Goal: Transaction & Acquisition: Download file/media

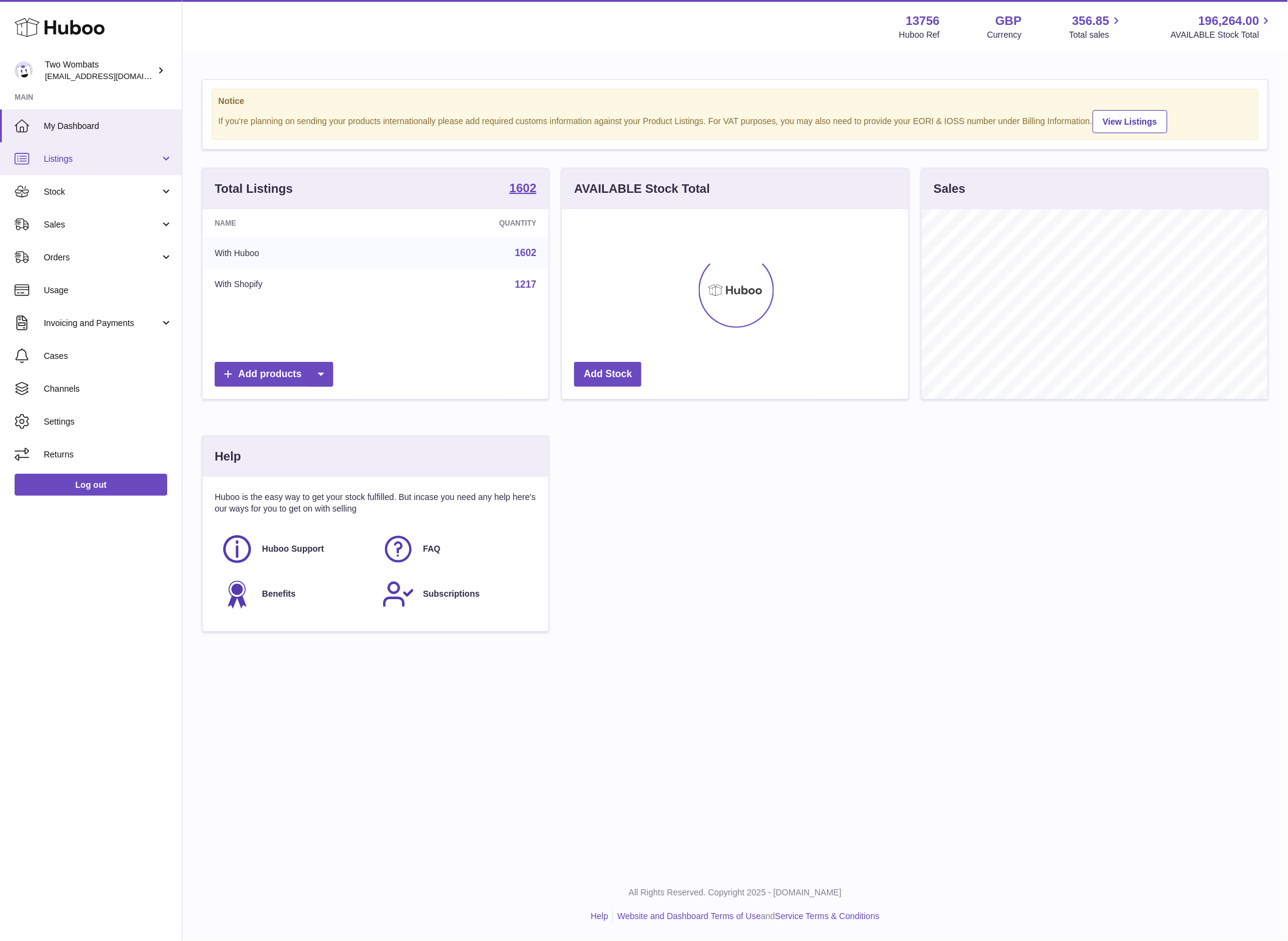
scroll to position [189, 346]
click at [80, 186] on span "Stock" at bounding box center [102, 192] width 116 height 11
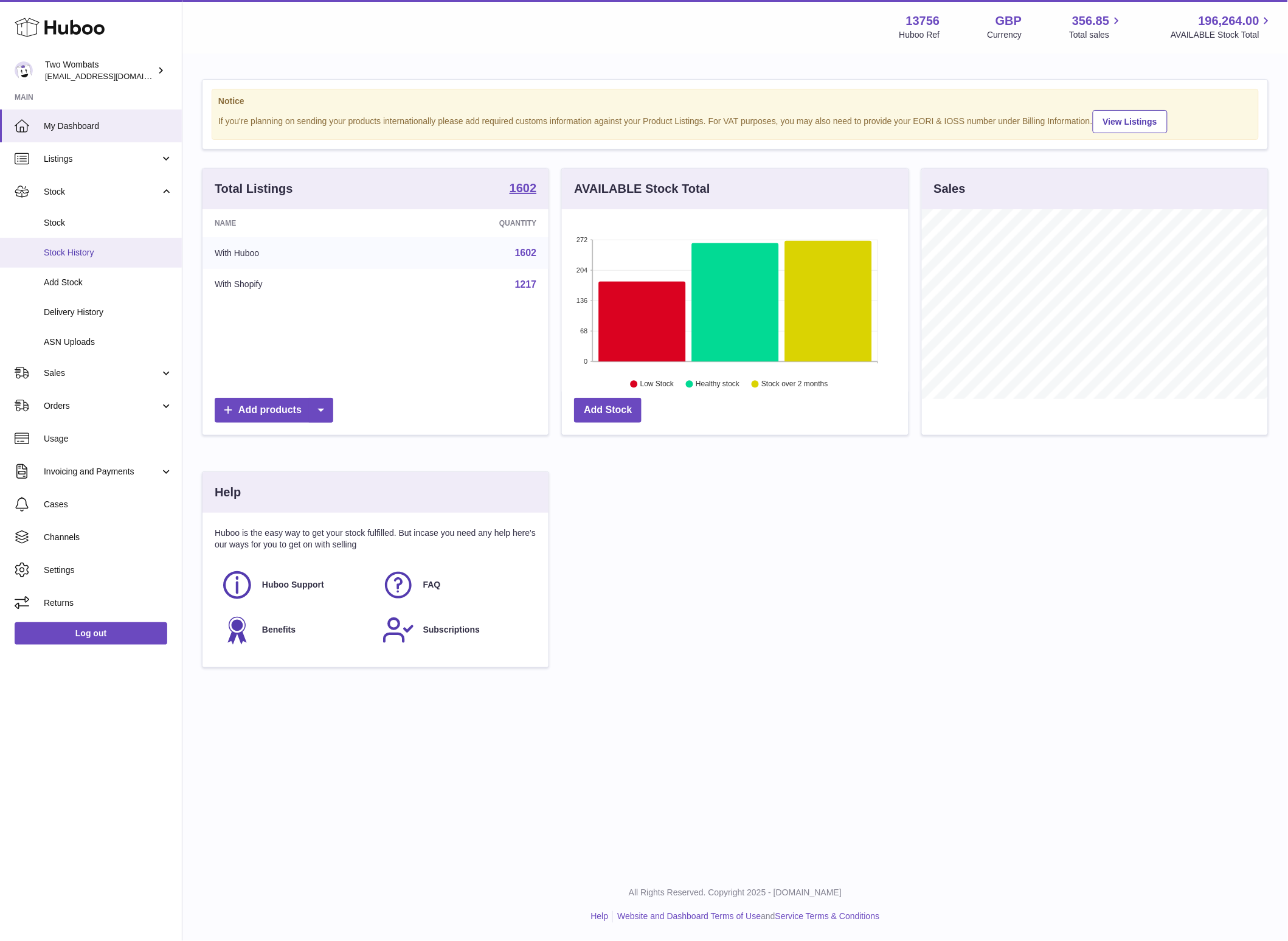
click at [93, 255] on span "Stock History" at bounding box center [108, 253] width 129 height 11
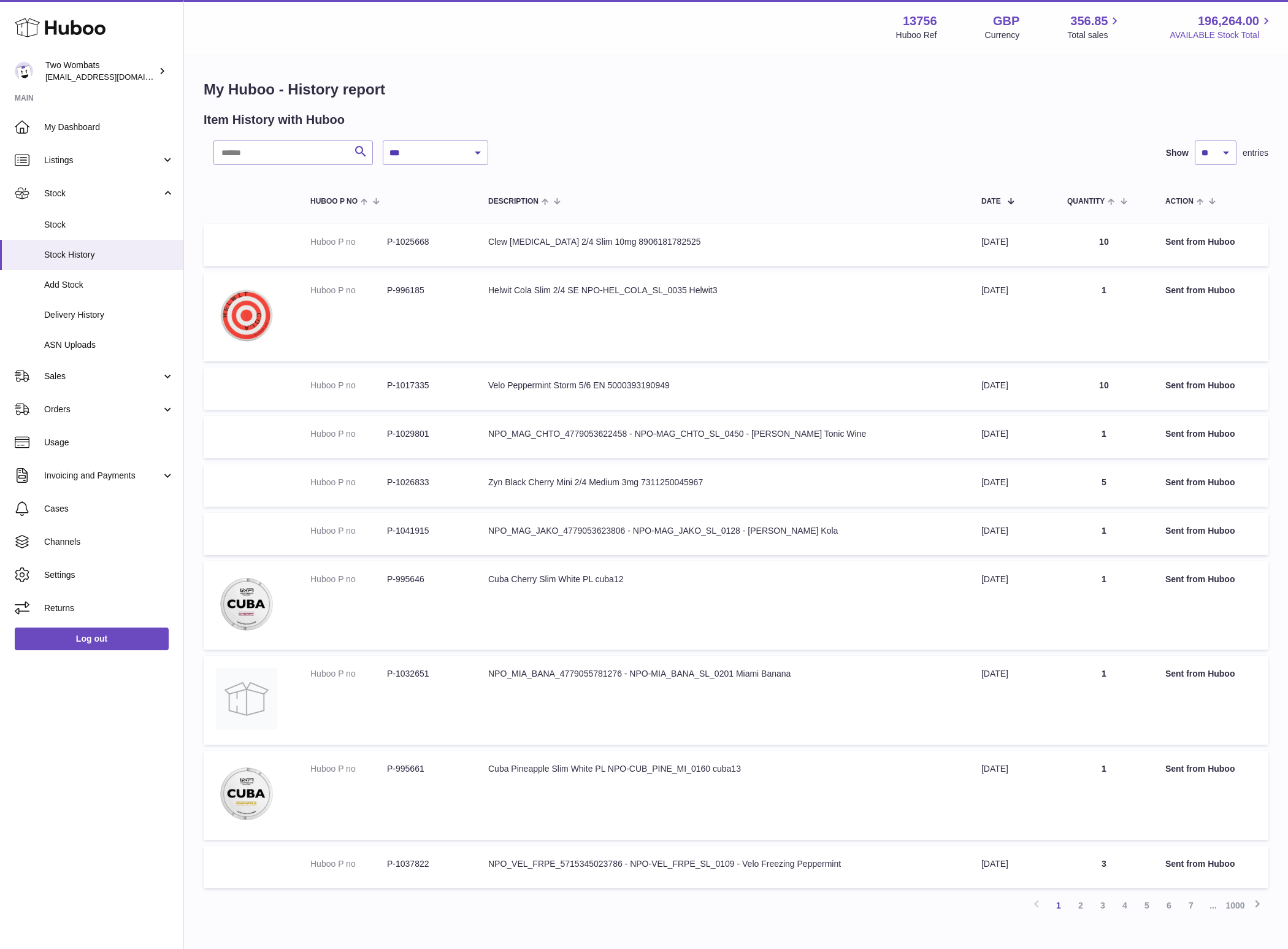
click at [1225, 23] on span "196,264.00" at bounding box center [1229, 21] width 61 height 16
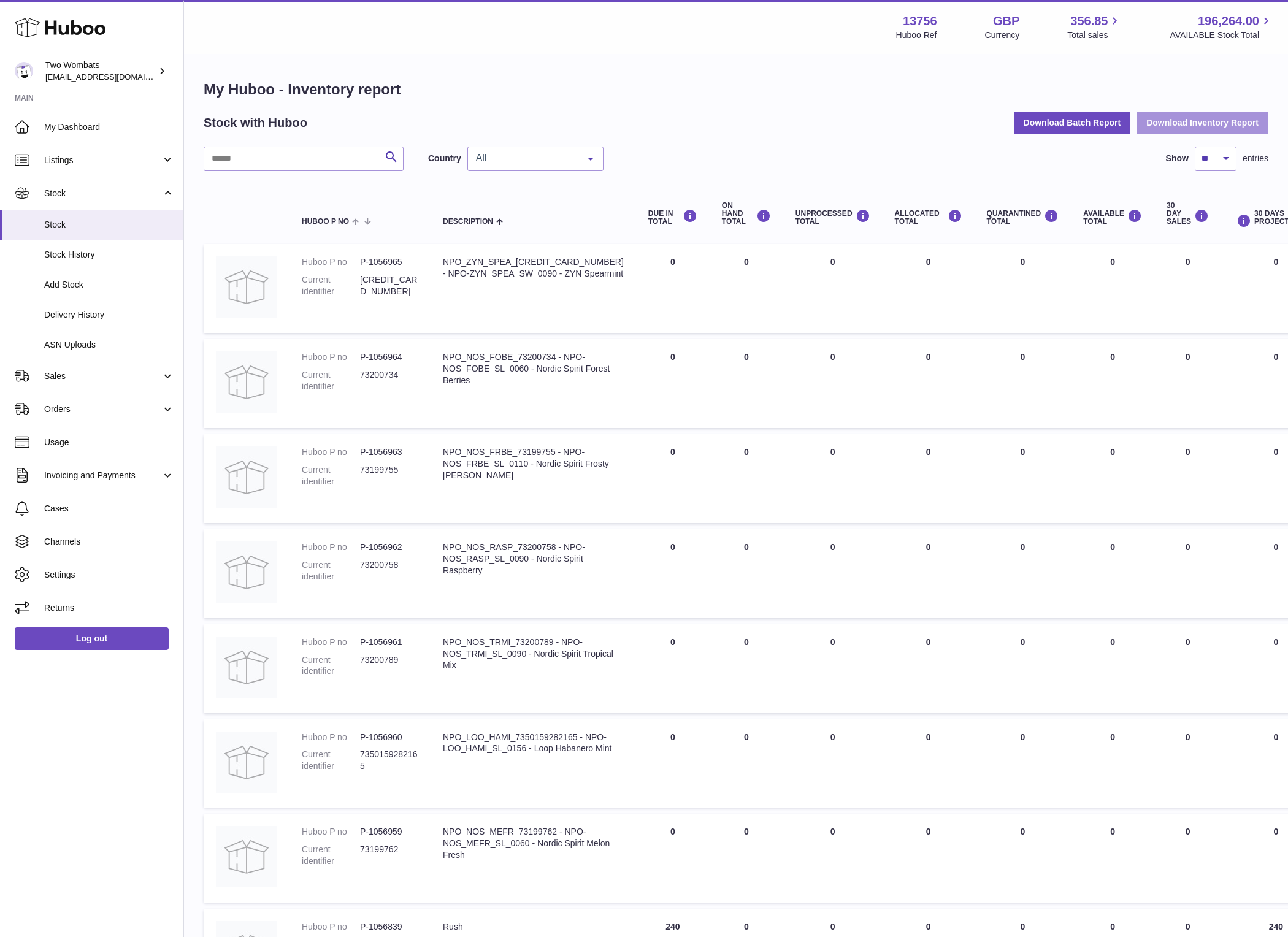
click at [1191, 121] on button "Download Inventory Report" at bounding box center [1203, 123] width 132 height 22
click at [93, 311] on span "Delivery History" at bounding box center [109, 315] width 130 height 12
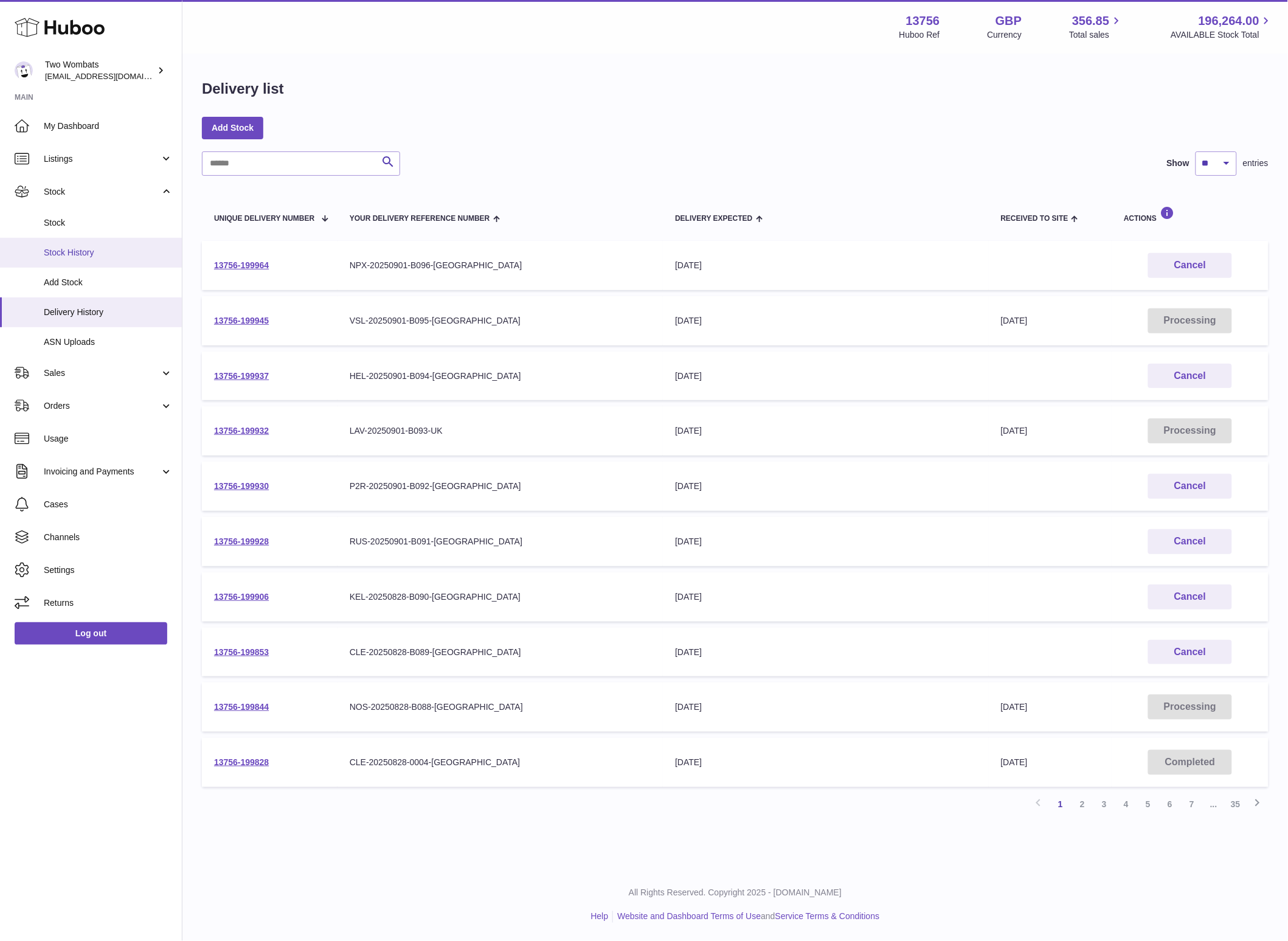
click at [113, 254] on span "Stock History" at bounding box center [108, 253] width 129 height 11
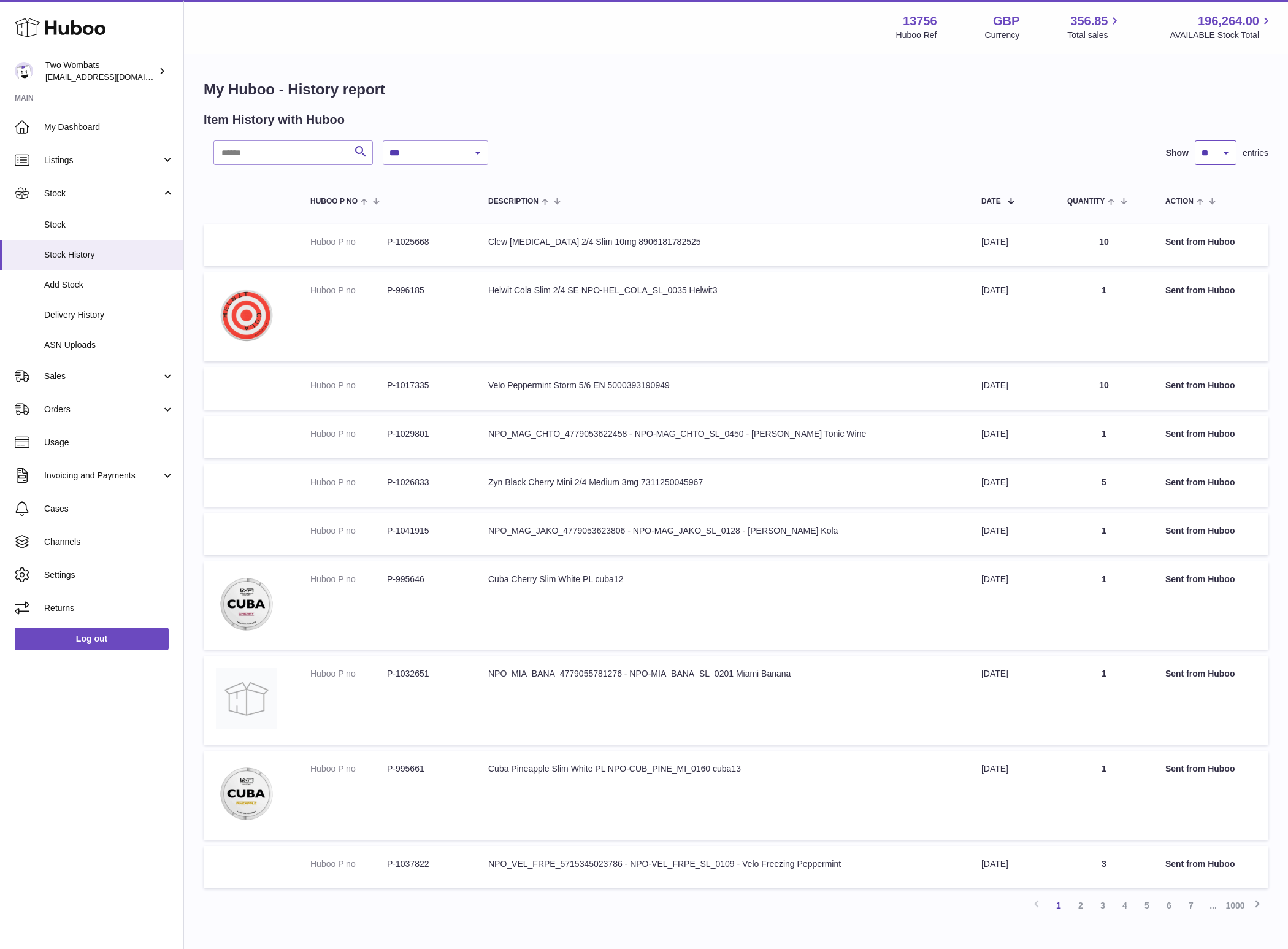
click at [1230, 155] on select "** ** ** ***" at bounding box center [1215, 153] width 42 height 25
select select "***"
click at [1195, 140] on select "** ** ** ***" at bounding box center [1215, 153] width 42 height 25
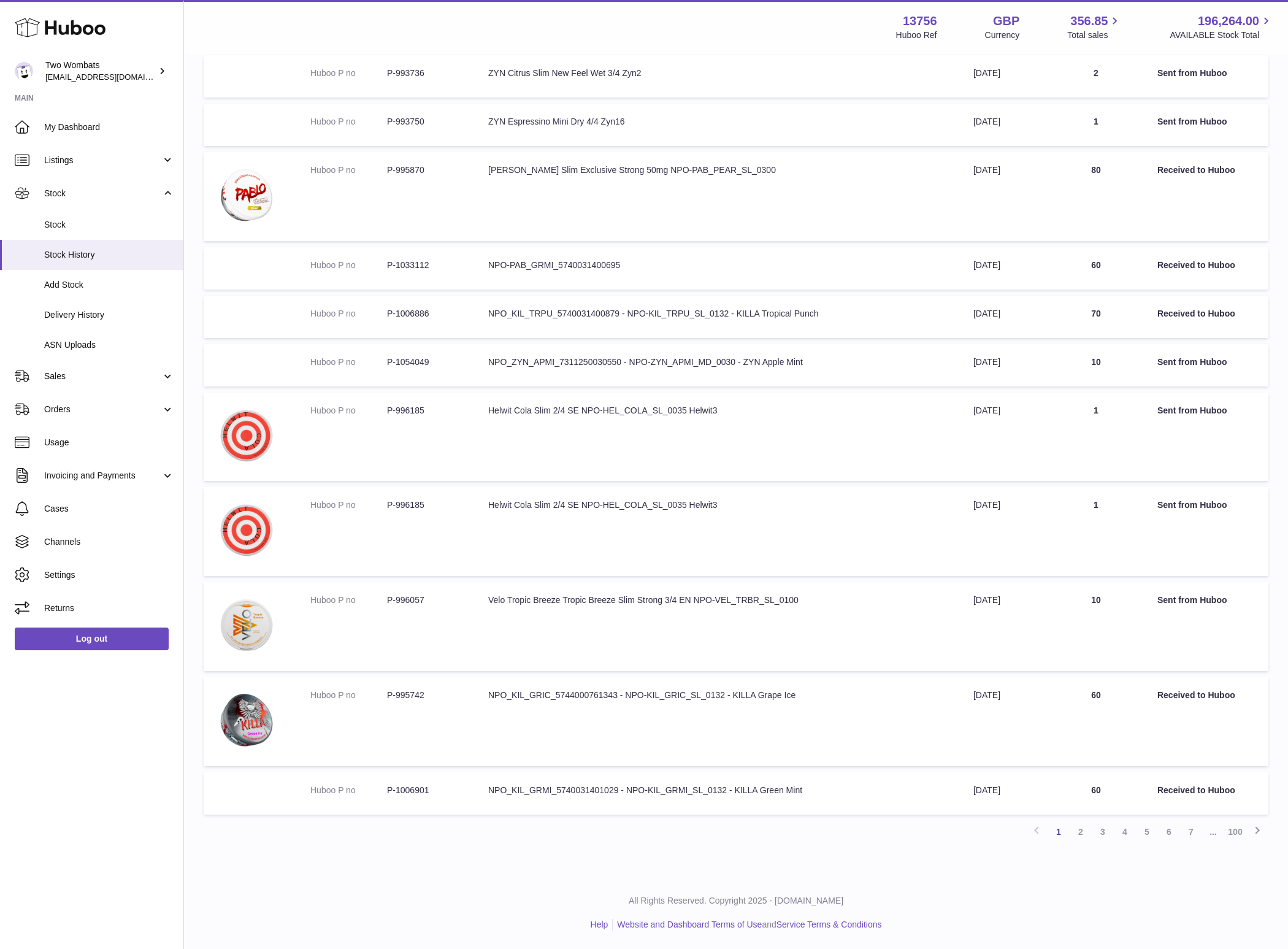
scroll to position [6139, 0]
click at [1235, 833] on link "100" at bounding box center [1235, 832] width 22 height 22
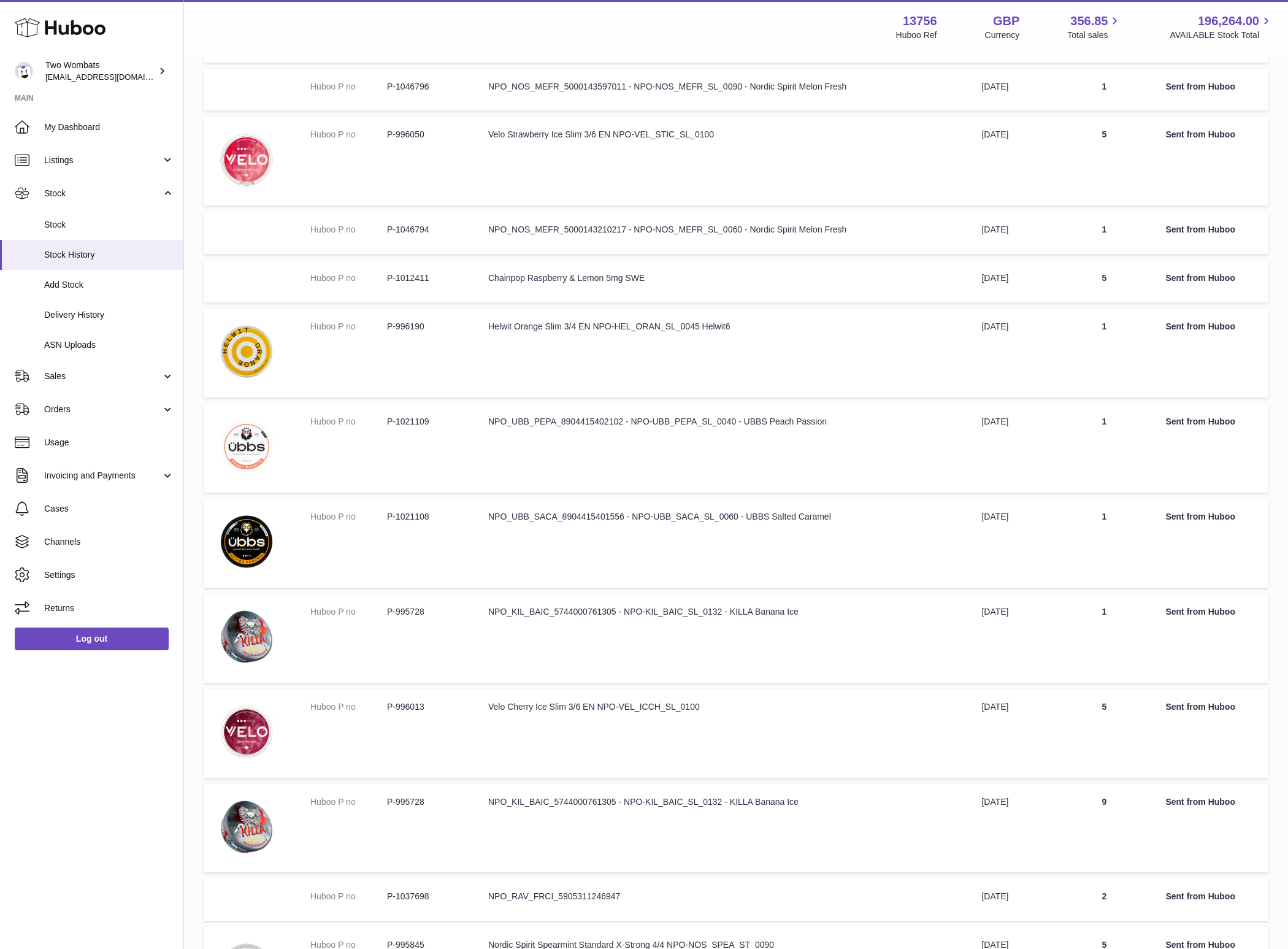
scroll to position [4273, 0]
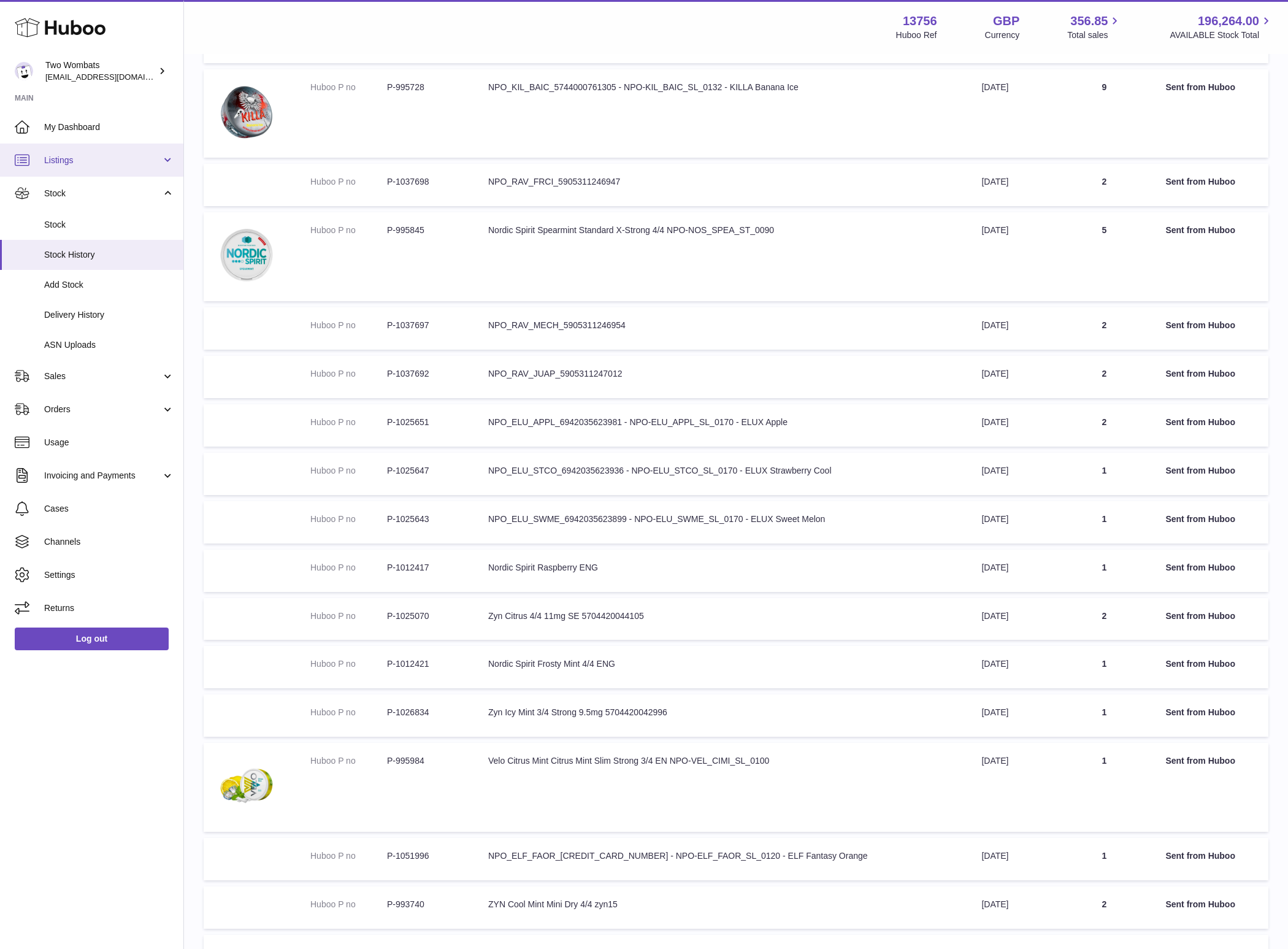
click at [89, 163] on span "Listings" at bounding box center [103, 160] width 117 height 12
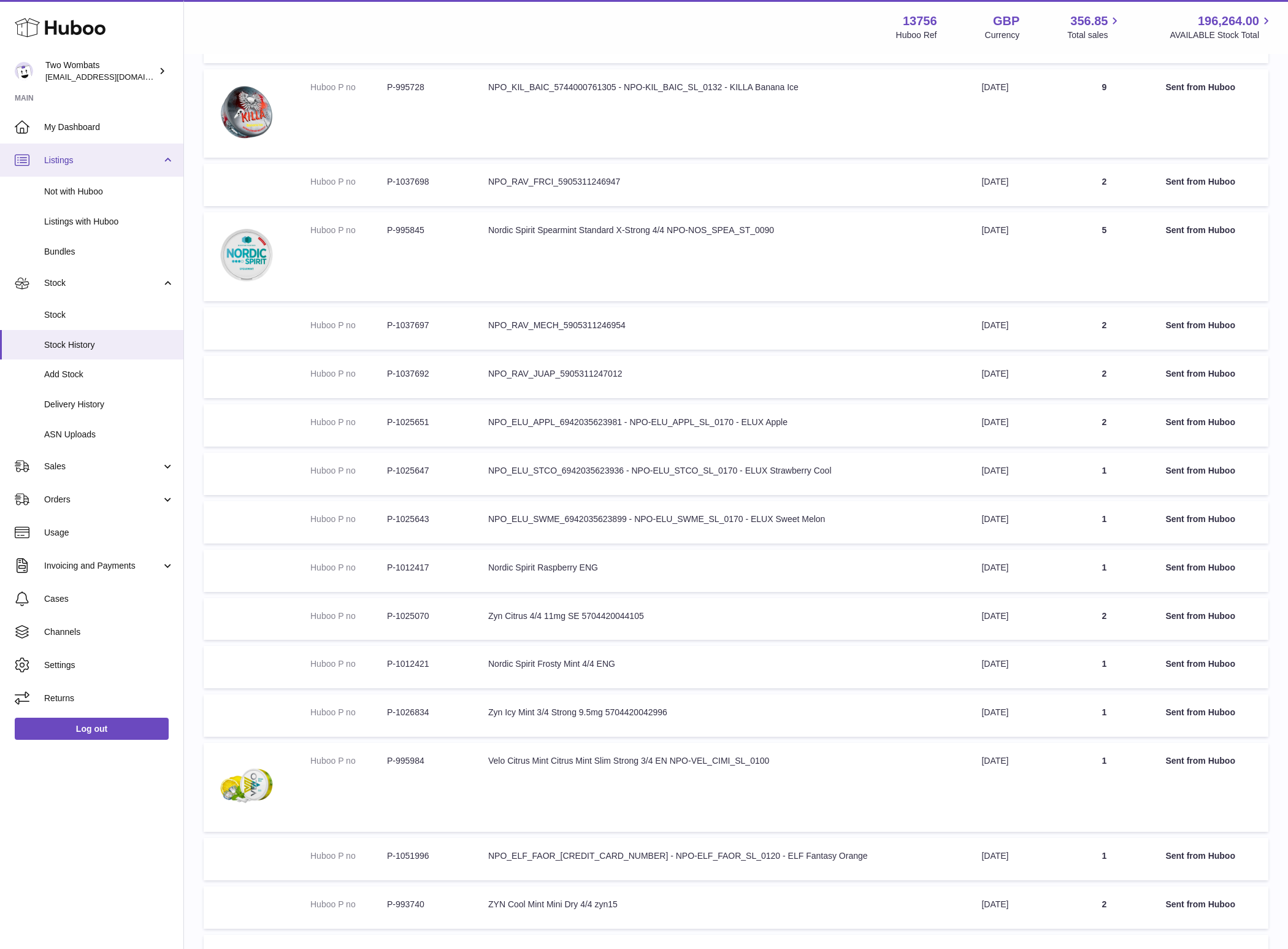
click at [91, 161] on span "Listings" at bounding box center [103, 160] width 117 height 12
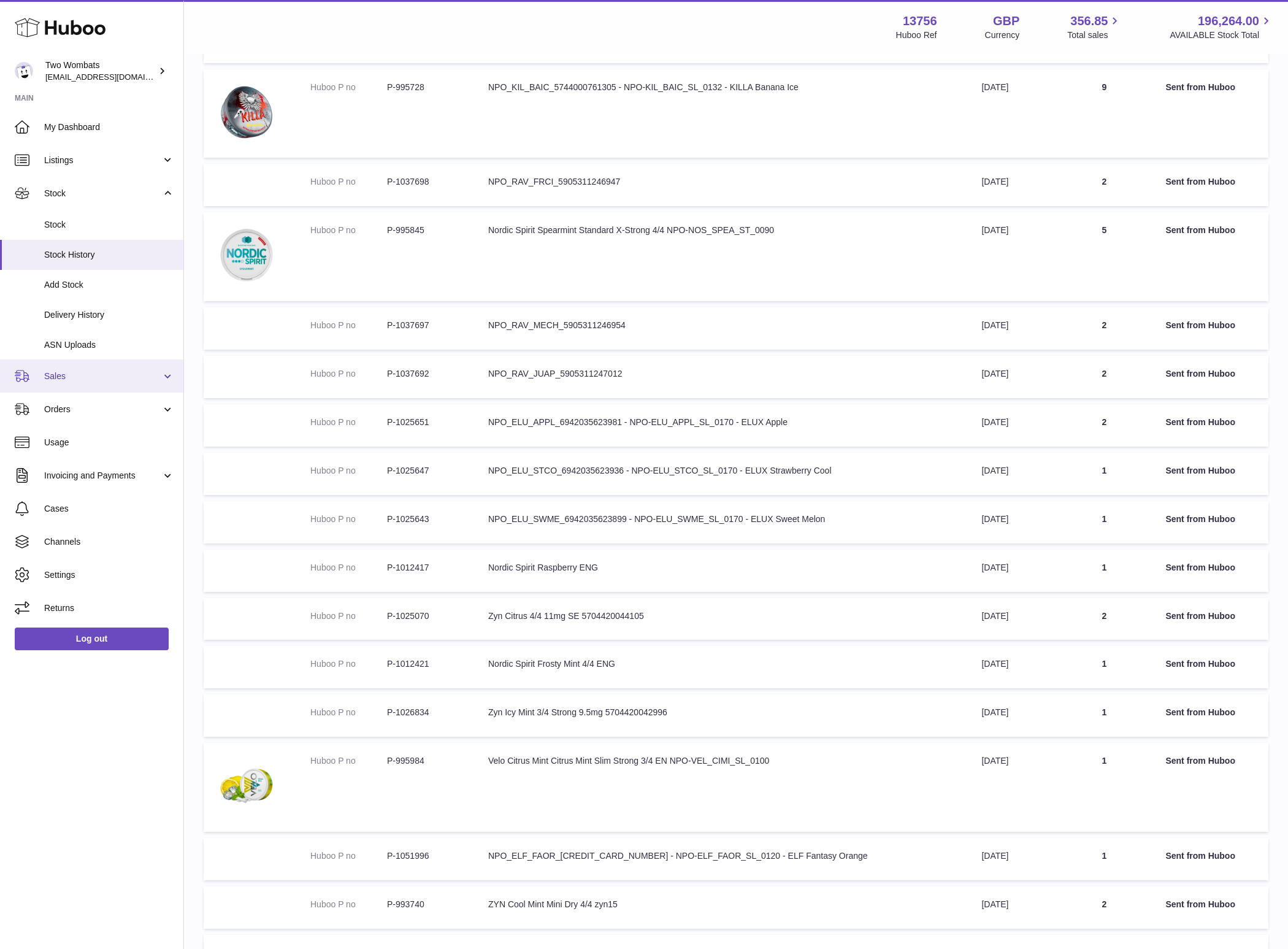
click at [96, 379] on span "Sales" at bounding box center [103, 376] width 117 height 12
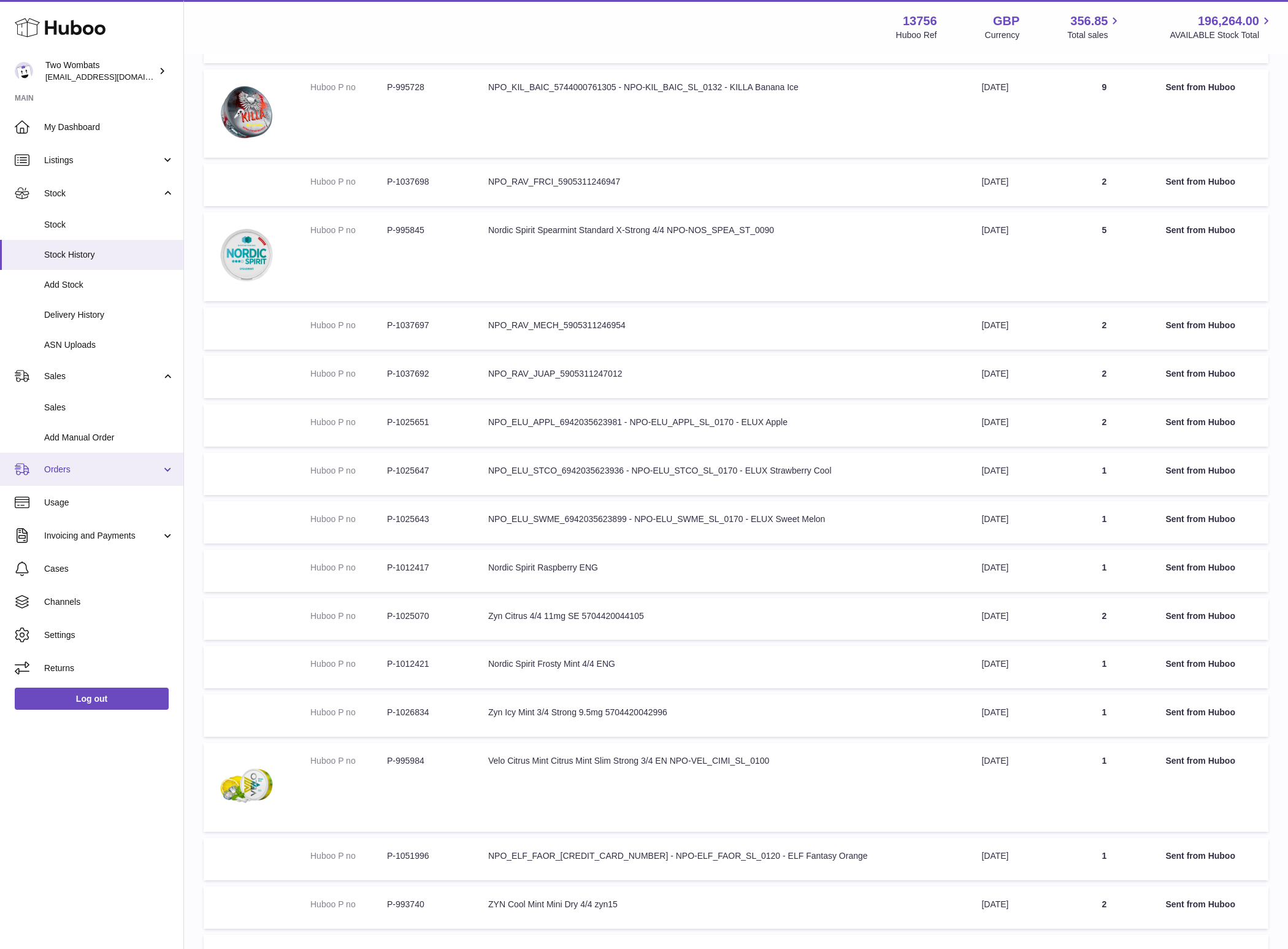
click at [94, 477] on link "Orders" at bounding box center [91, 469] width 183 height 33
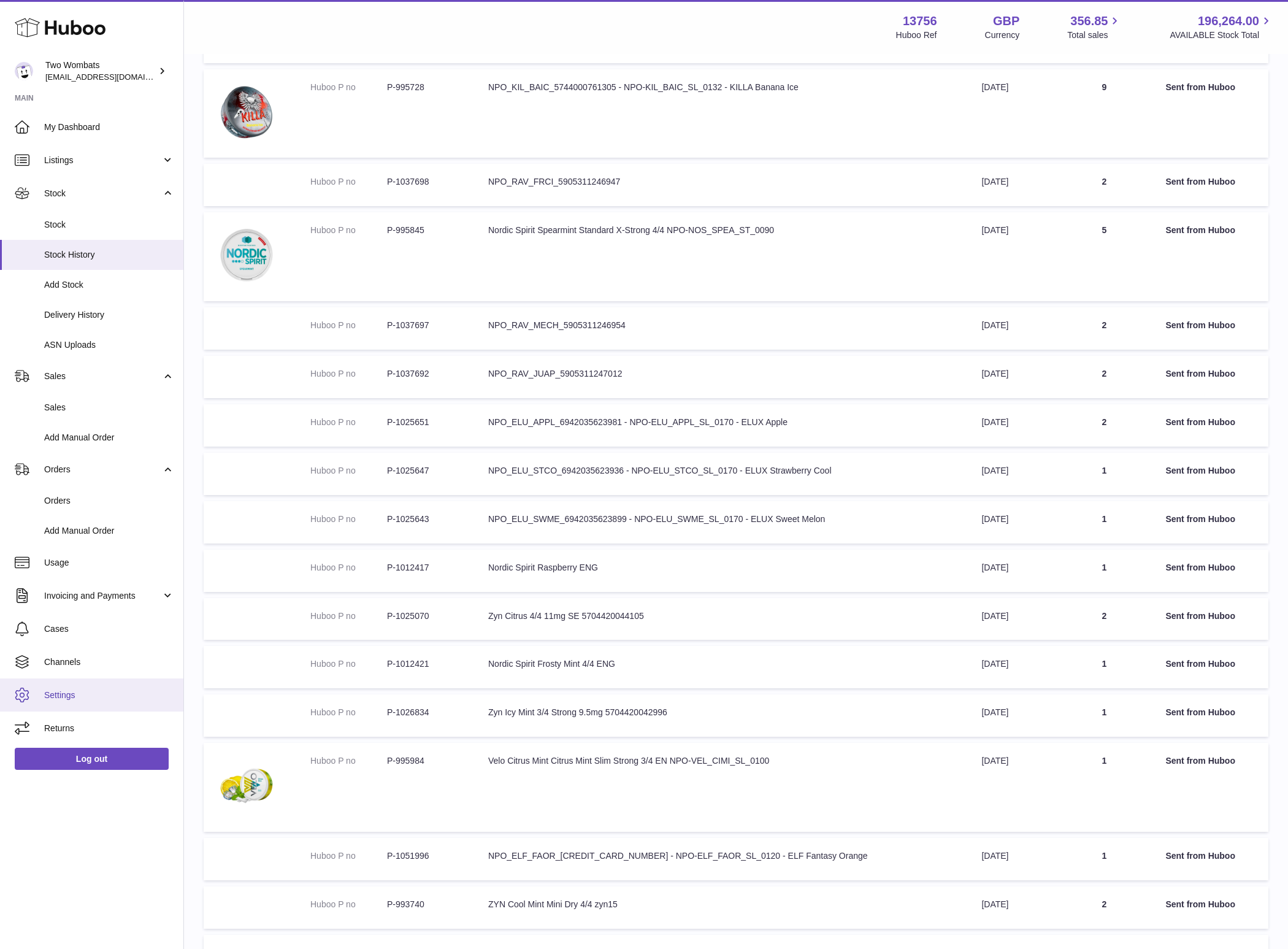
click at [78, 694] on span "Settings" at bounding box center [109, 695] width 130 height 12
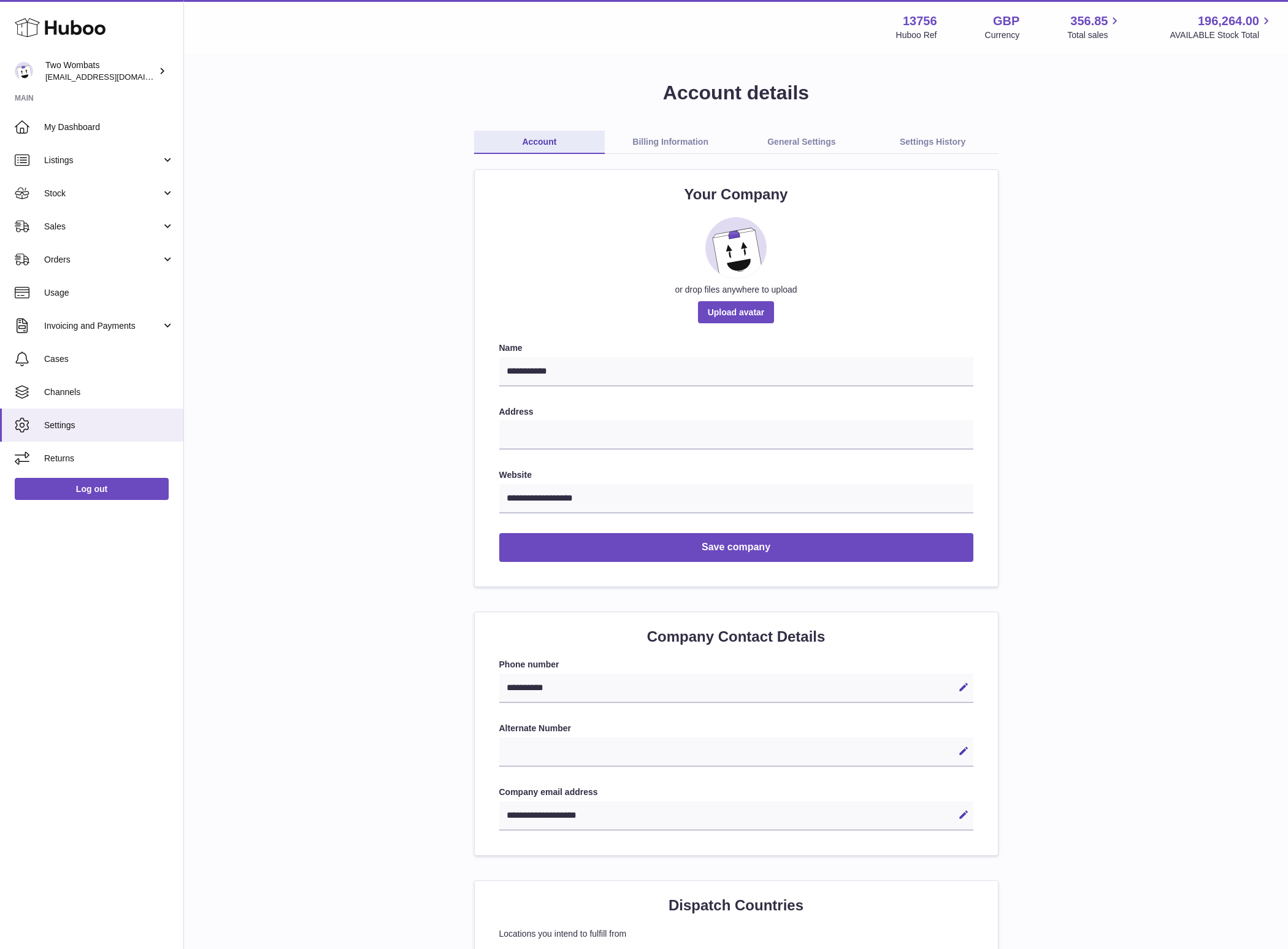
click at [661, 142] on link "Billing Information" at bounding box center [670, 142] width 131 height 23
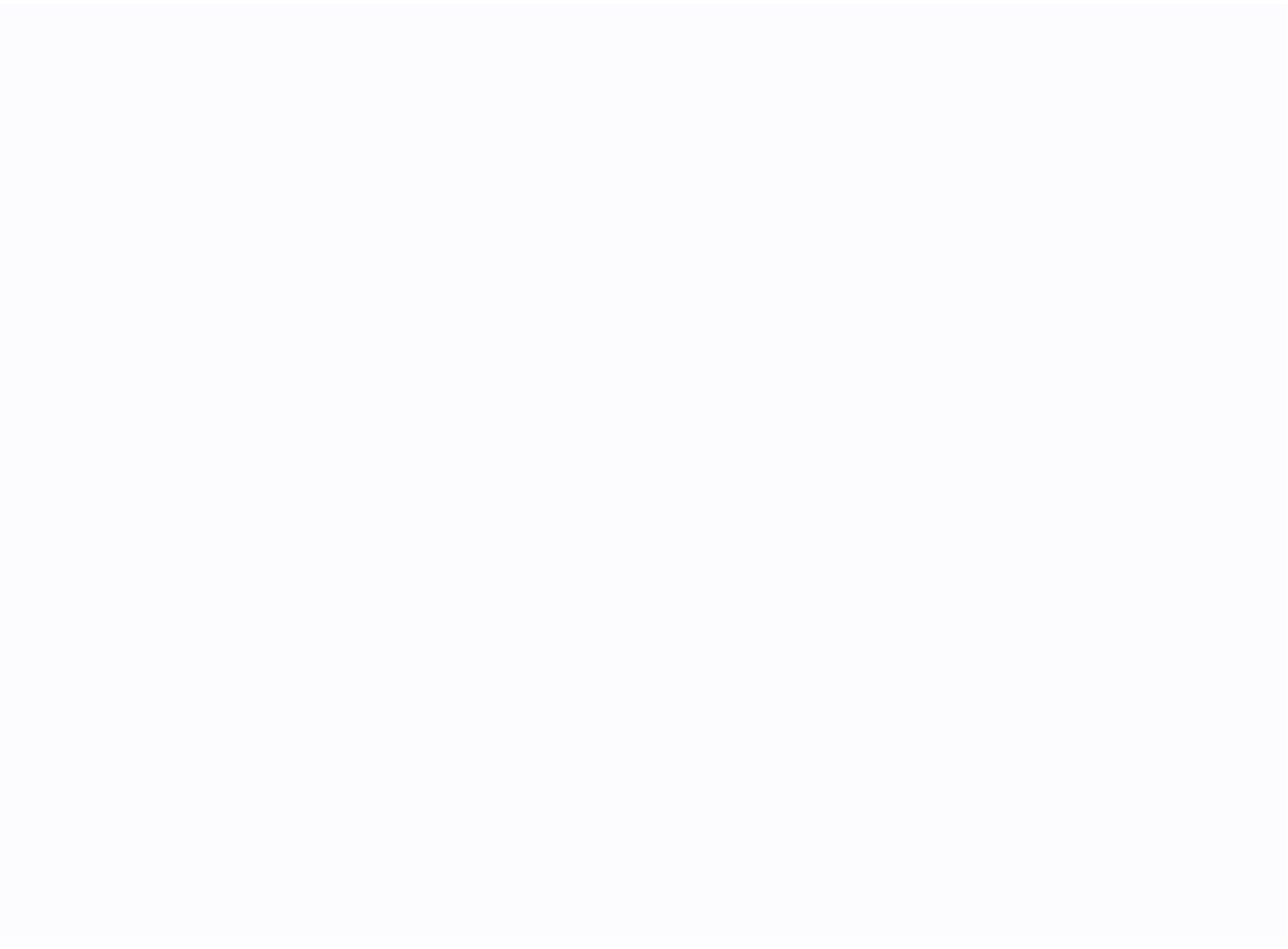
select select "**"
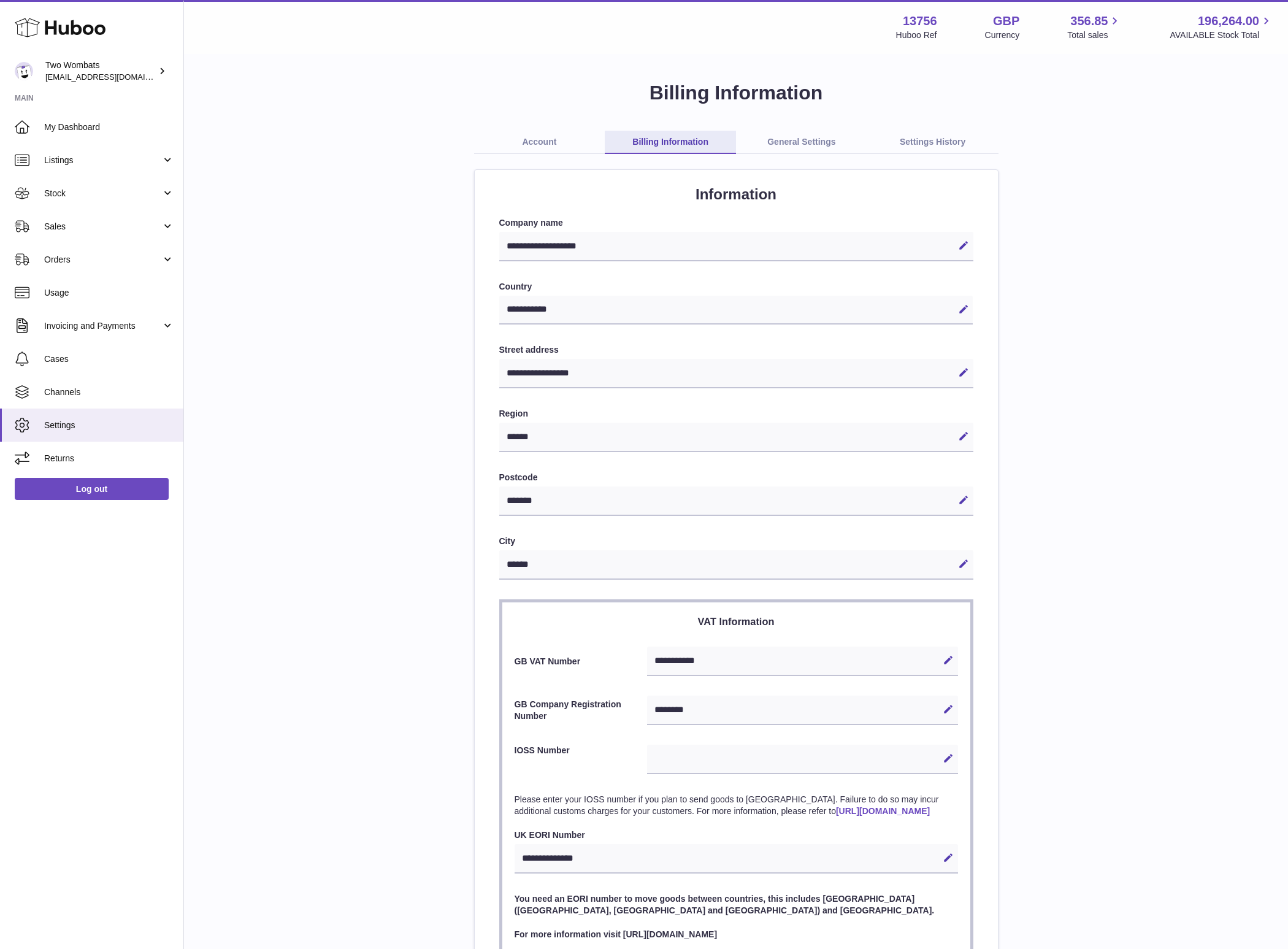
click at [826, 138] on link "General Settings" at bounding box center [802, 142] width 131 height 23
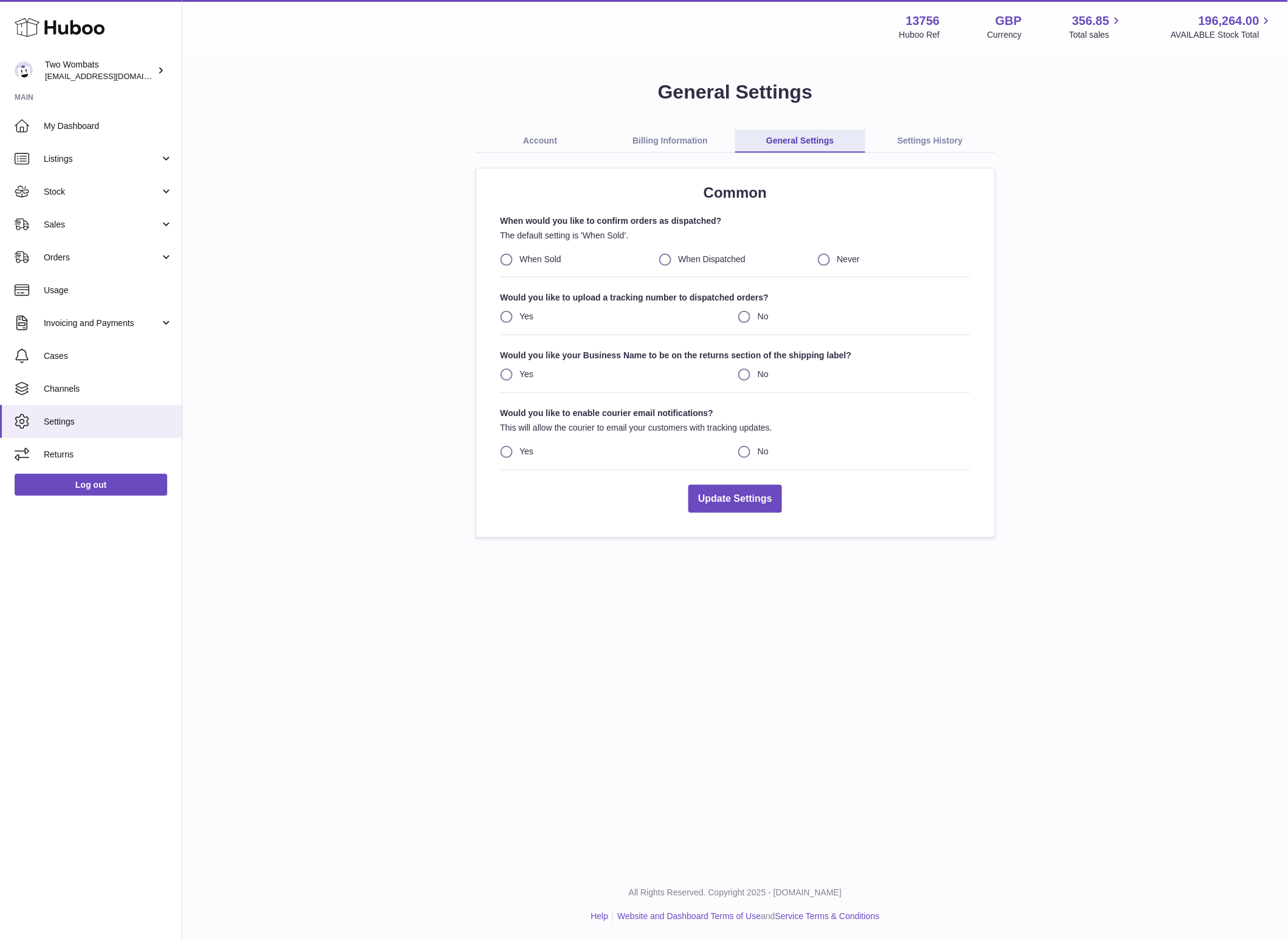
click at [921, 136] on link "Settings History" at bounding box center [930, 141] width 130 height 23
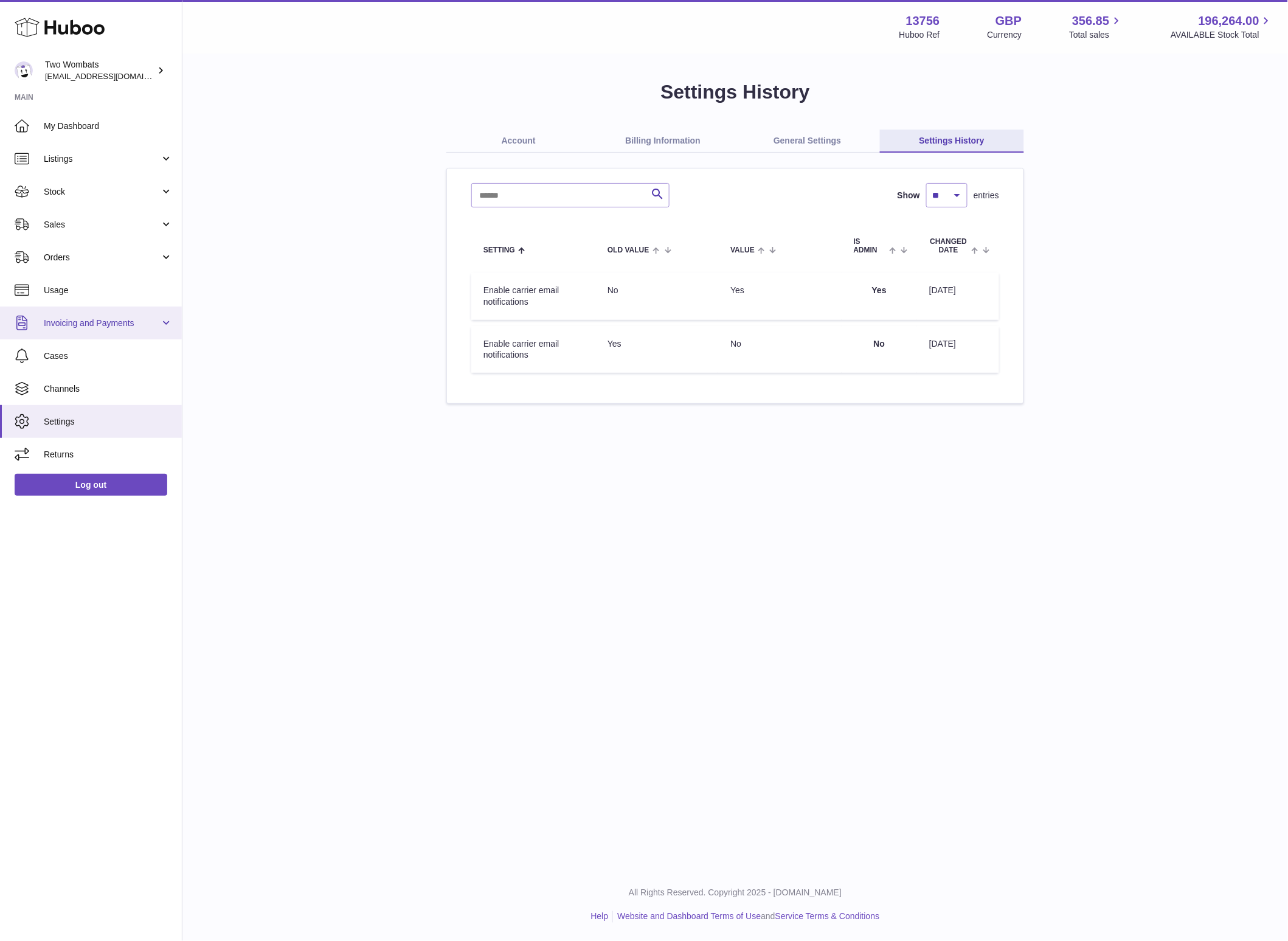
click at [55, 321] on span "Invoicing and Payments" at bounding box center [102, 323] width 116 height 11
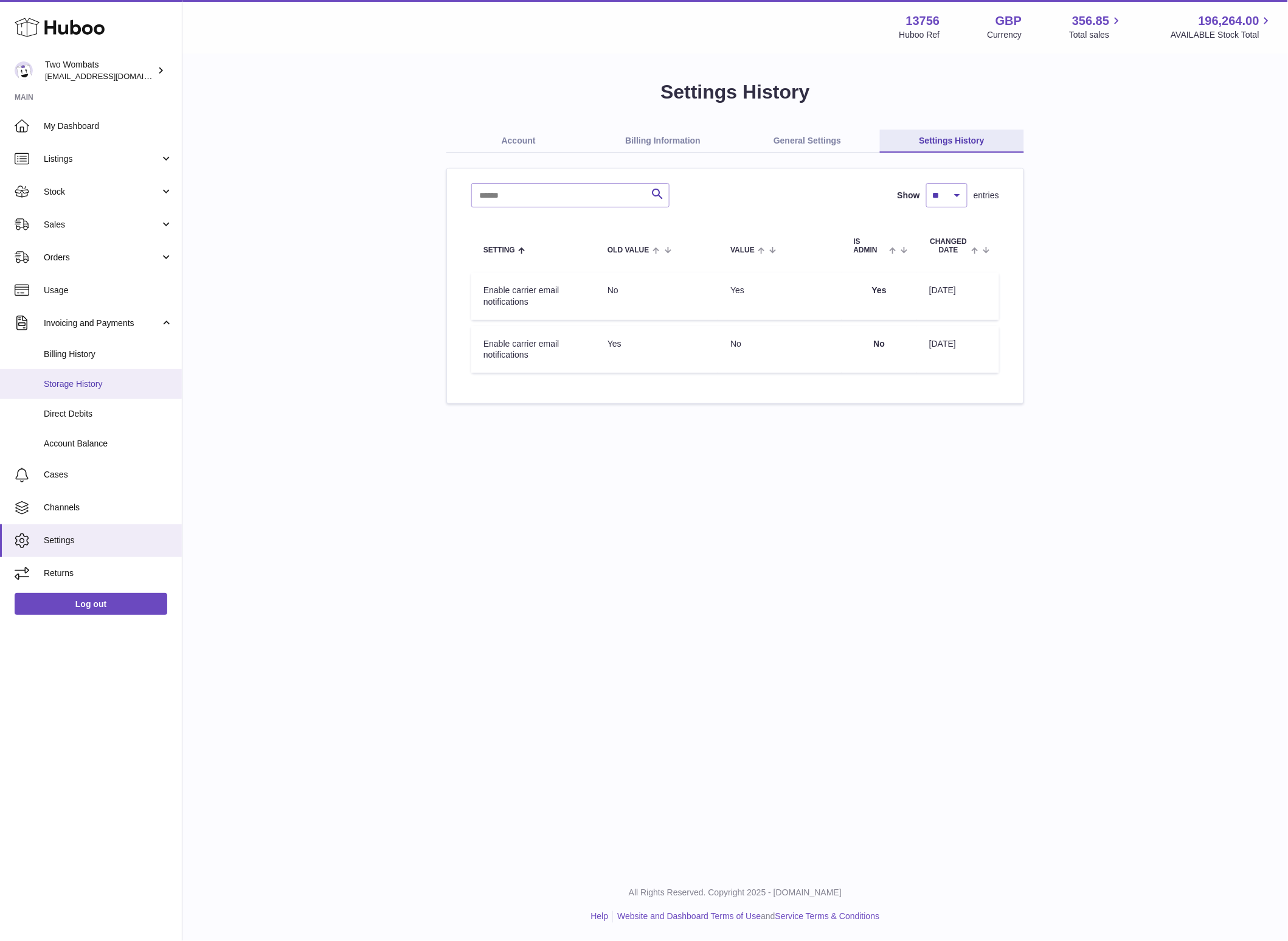
click at [76, 387] on span "Storage History" at bounding box center [108, 384] width 129 height 11
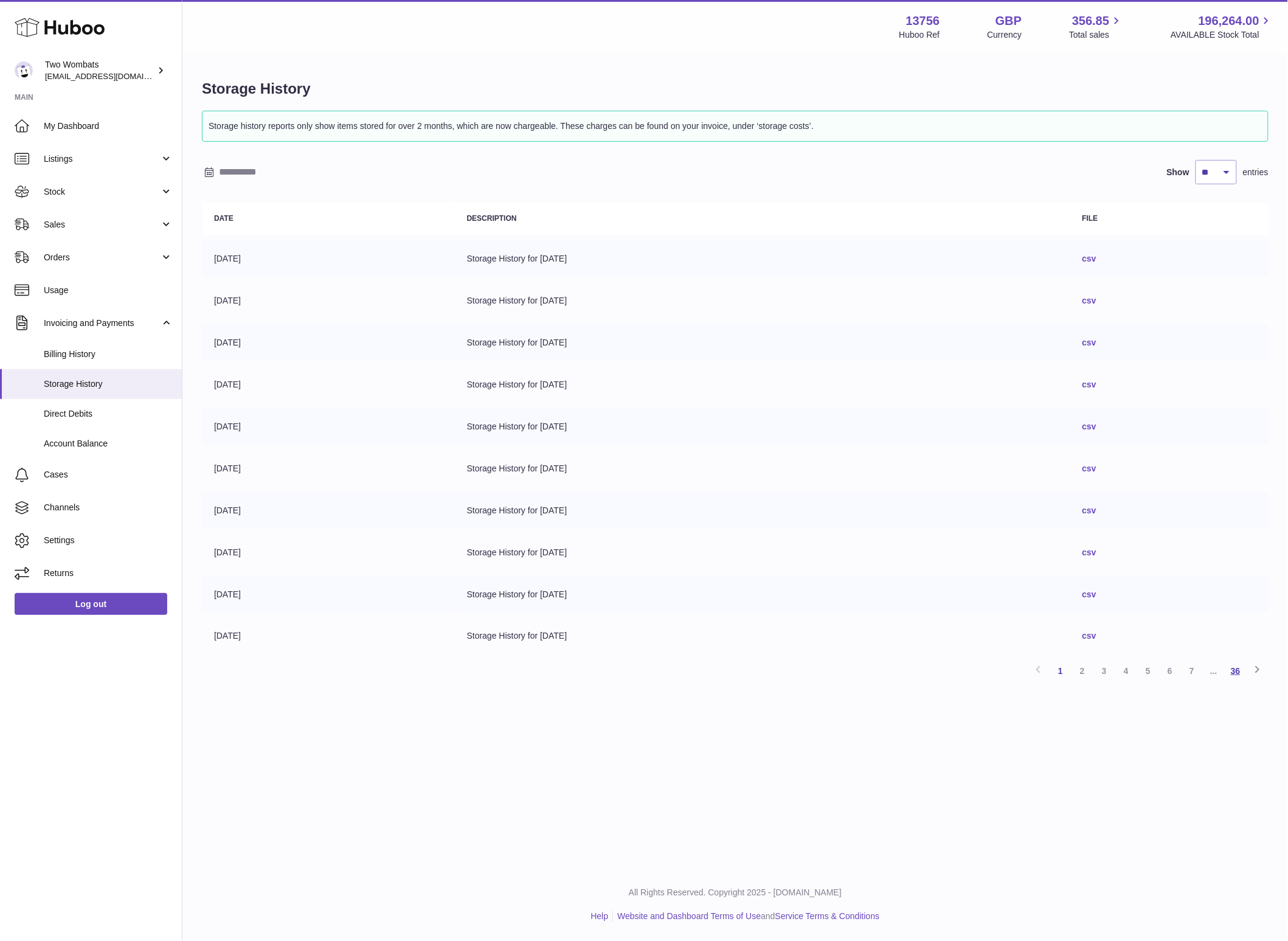
click at [1242, 676] on link "36" at bounding box center [1236, 671] width 22 height 22
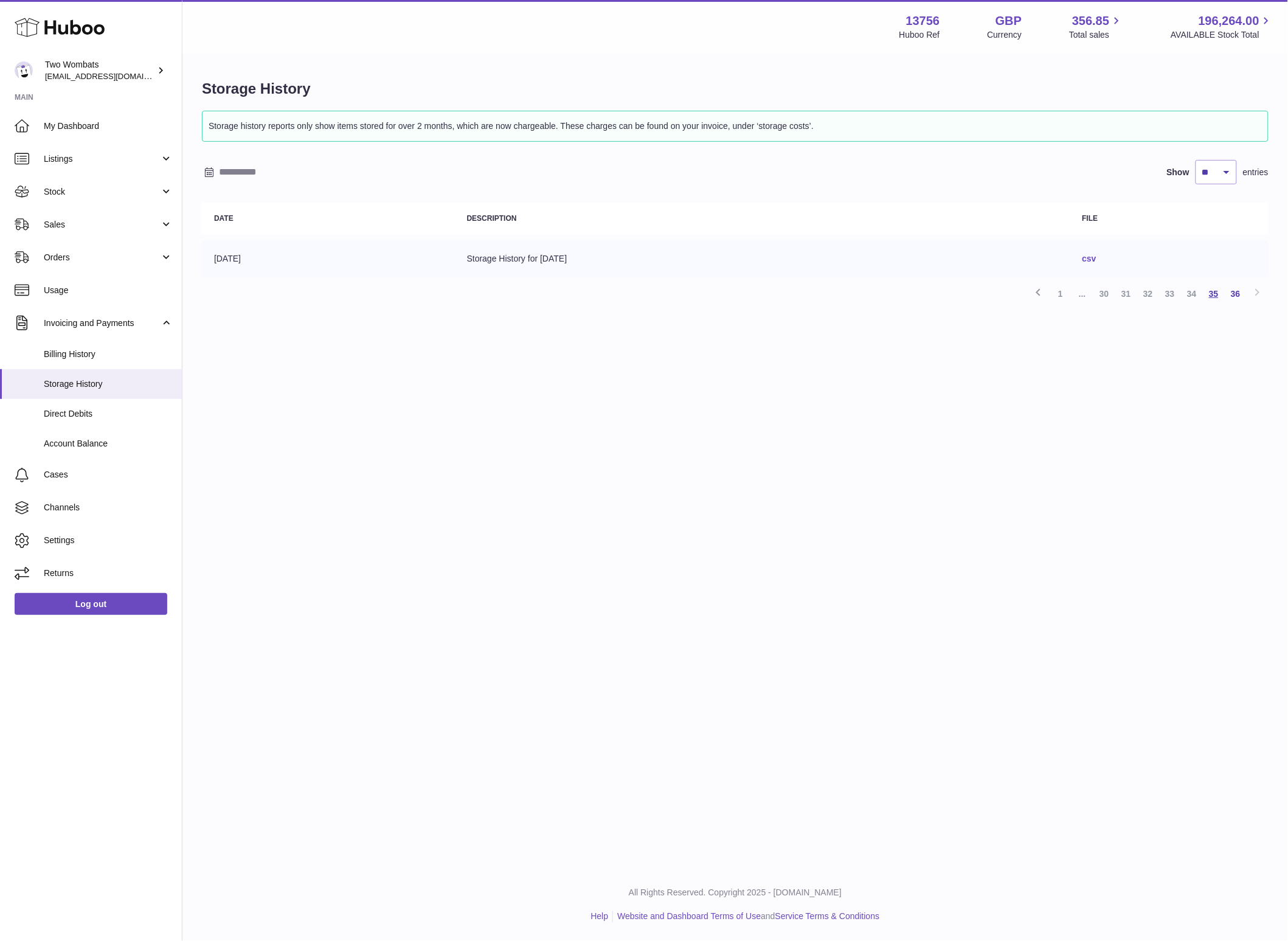
click at [1210, 293] on link "35" at bounding box center [1214, 294] width 22 height 22
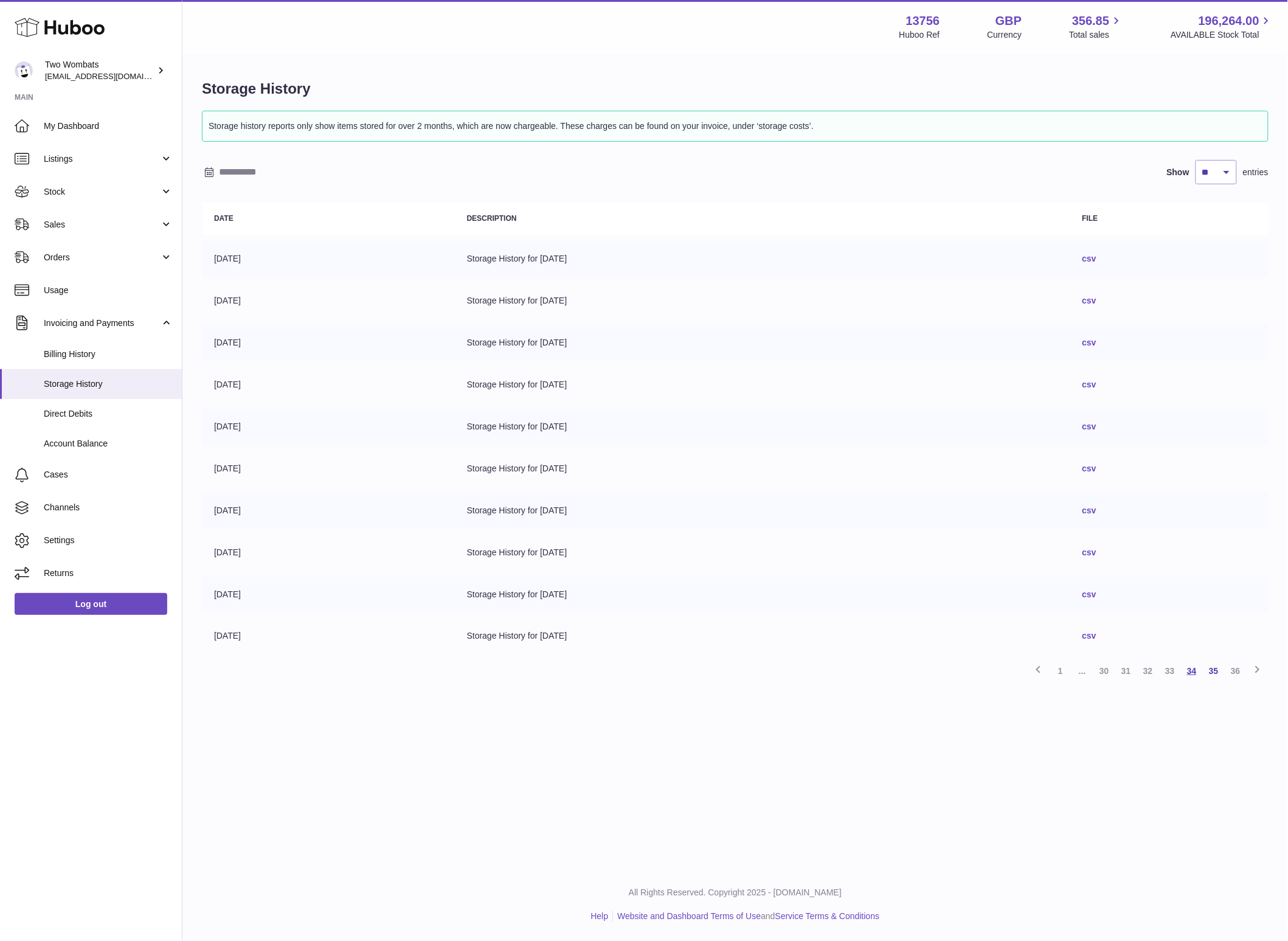
click at [1188, 672] on link "34" at bounding box center [1192, 671] width 22 height 22
click at [1171, 670] on link "33" at bounding box center [1170, 671] width 22 height 22
click at [1150, 670] on link "32" at bounding box center [1148, 671] width 22 height 22
click at [1130, 669] on link "31" at bounding box center [1126, 671] width 22 height 22
click at [1097, 594] on link "csv" at bounding box center [1089, 594] width 14 height 9
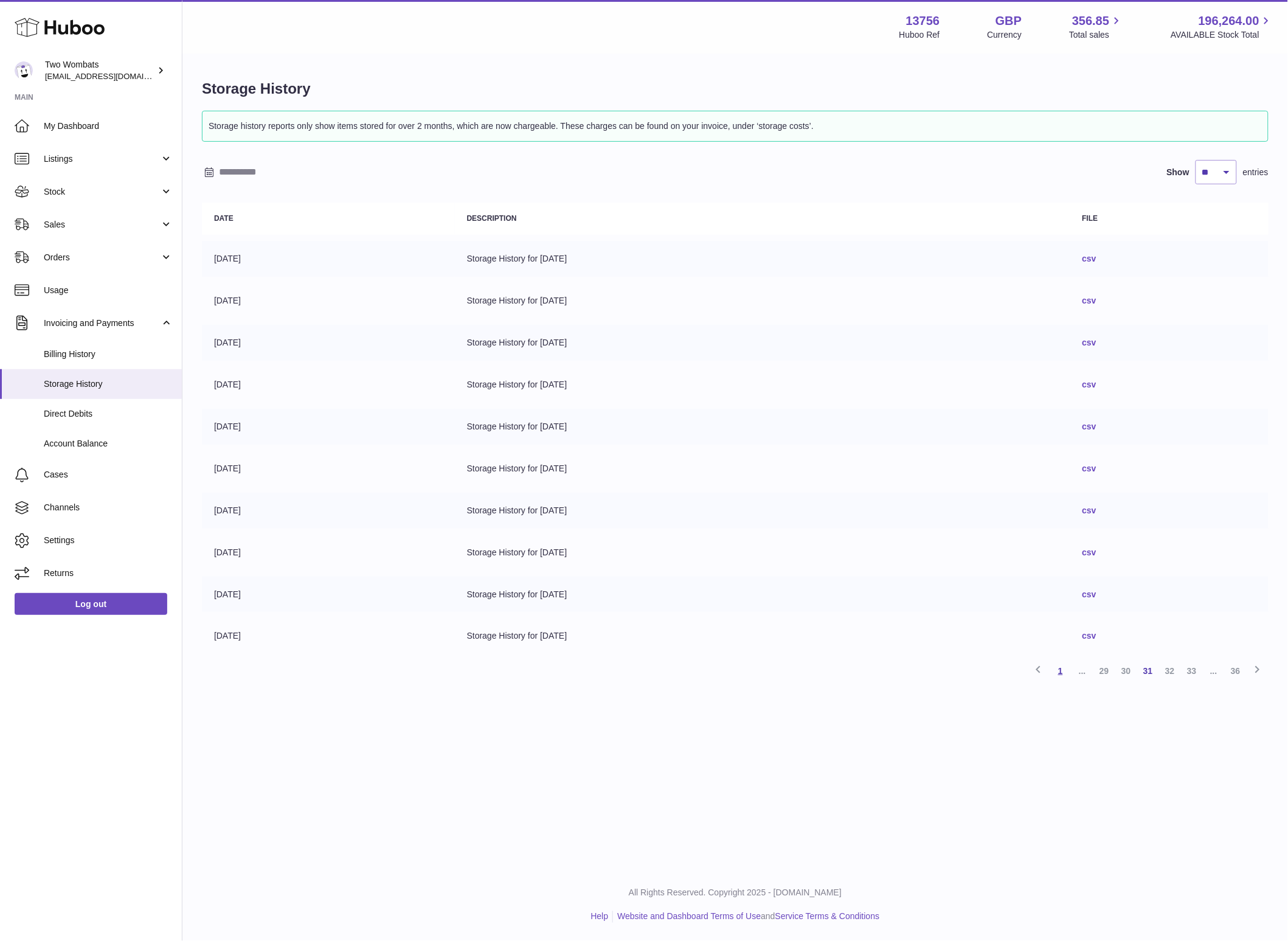
click at [1064, 676] on link "1" at bounding box center [1060, 671] width 22 height 22
click at [1097, 259] on link "csv" at bounding box center [1089, 258] width 14 height 9
click at [1097, 302] on link "csv" at bounding box center [1089, 301] width 14 height 9
click at [232, 166] on input "text" at bounding box center [313, 172] width 190 height 20
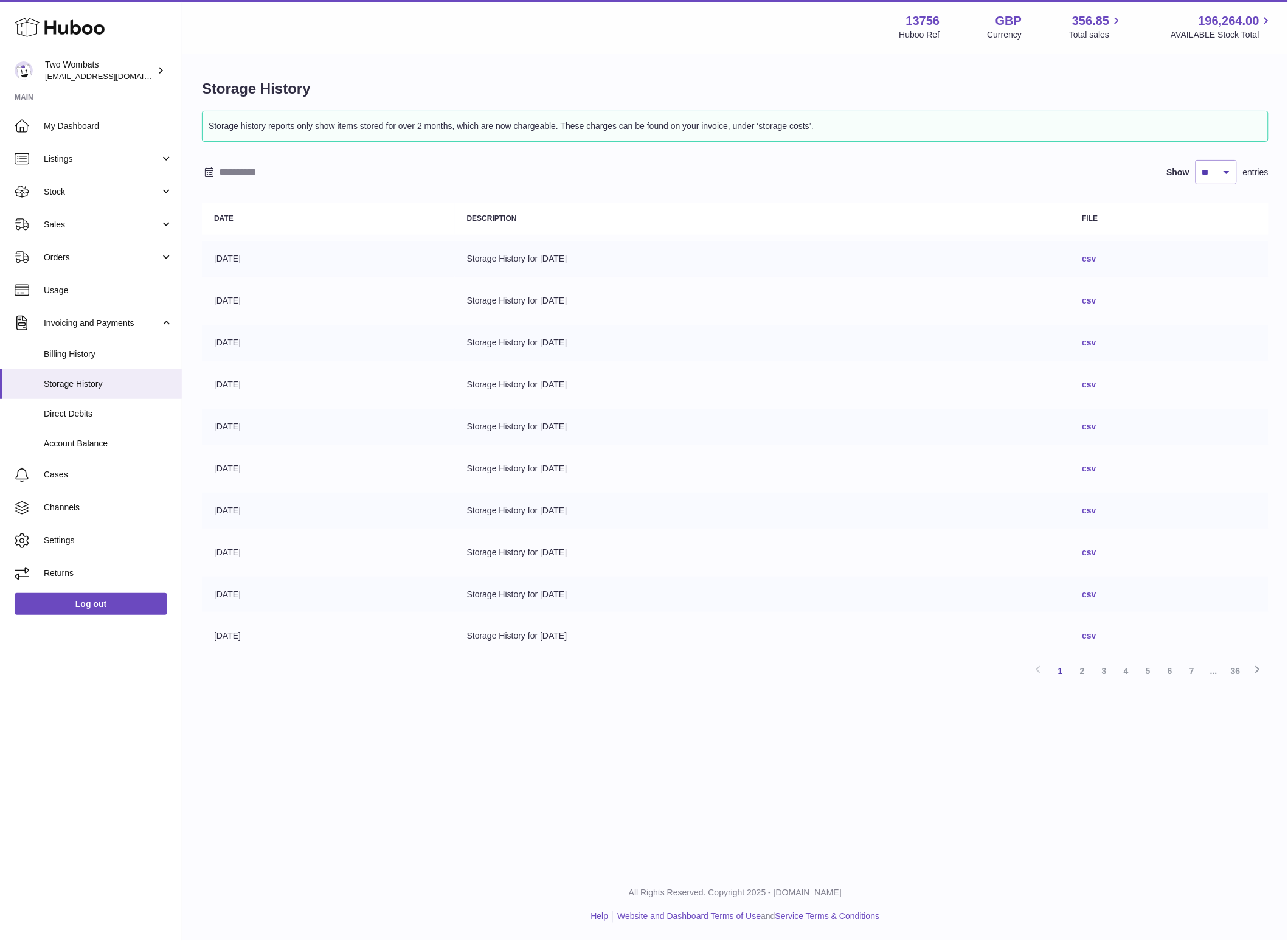
click at [255, 172] on input "text" at bounding box center [313, 172] width 190 height 20
click at [316, 240] on span "4" at bounding box center [319, 245] width 22 height 22
click at [315, 247] on span "4" at bounding box center [319, 245] width 22 height 22
type input "**********"
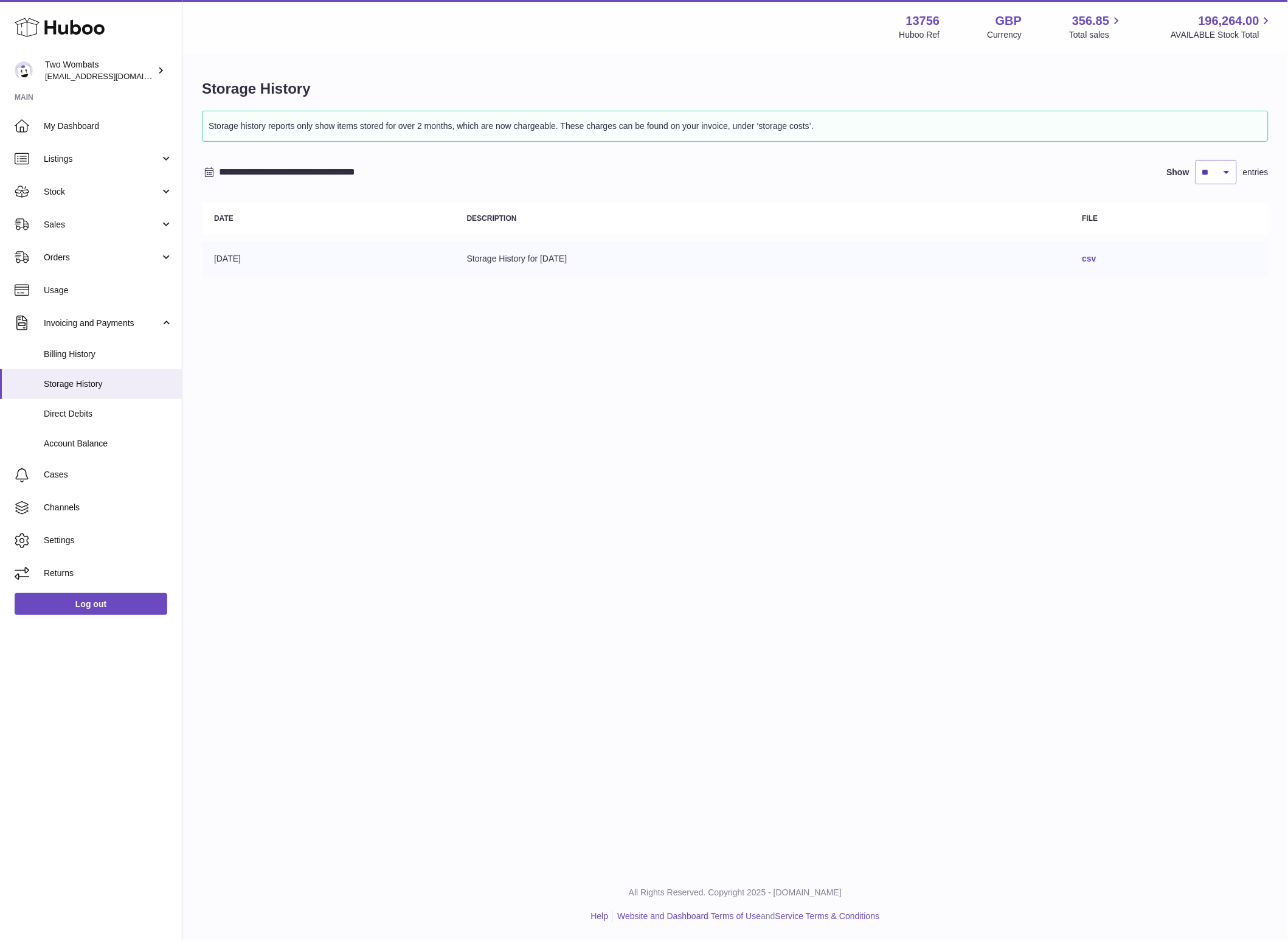
click at [1125, 256] on td "csv" at bounding box center [1170, 259] width 199 height 36
click at [1097, 259] on link "csv" at bounding box center [1089, 258] width 14 height 9
